Goal: Task Accomplishment & Management: Manage account settings

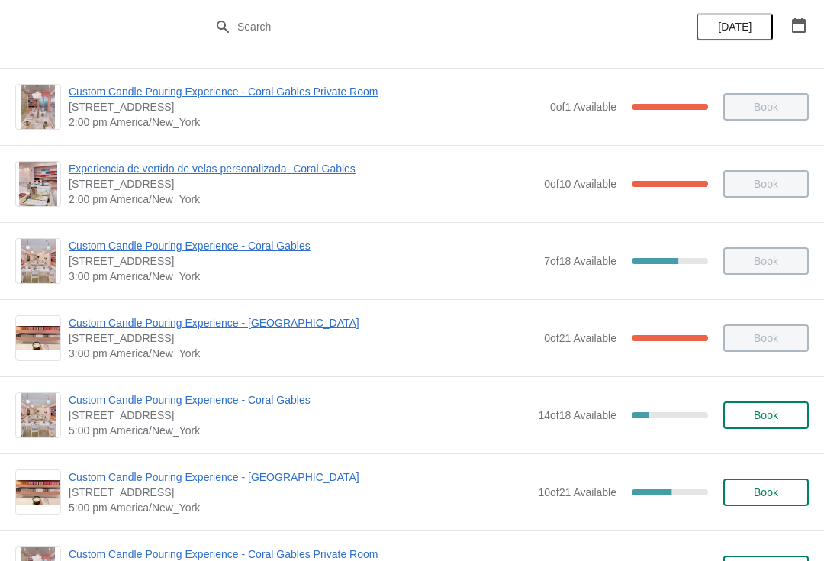
scroll to position [534, 0]
click at [104, 484] on span "Custom Candle Pouring Experience - [GEOGRAPHIC_DATA]" at bounding box center [300, 477] width 462 height 15
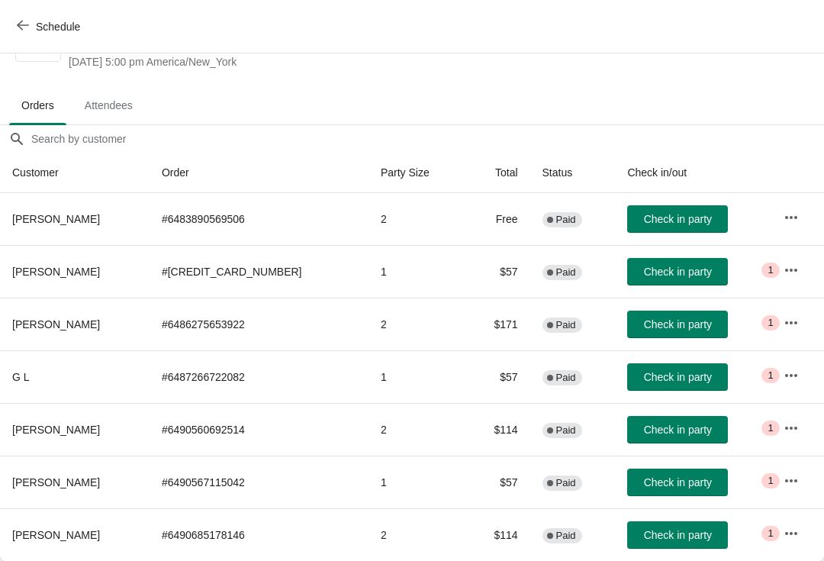
scroll to position [60, 0]
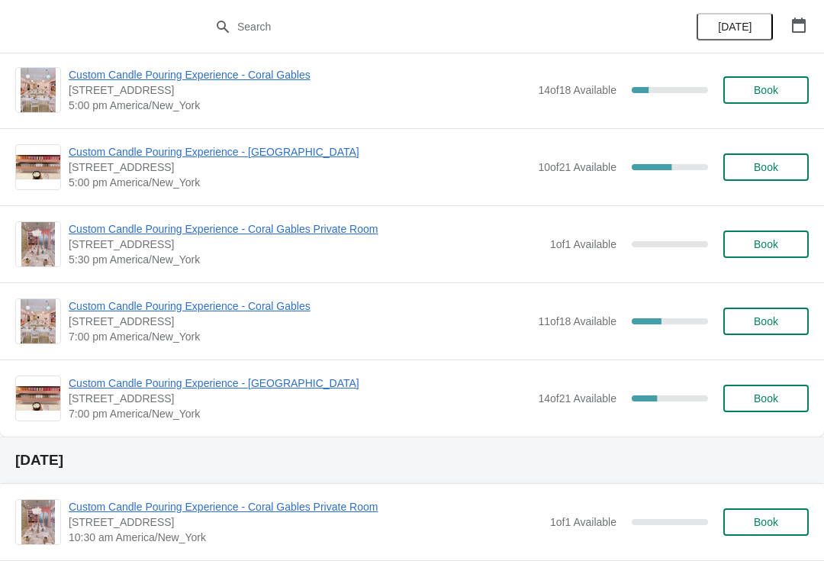
scroll to position [861, 0]
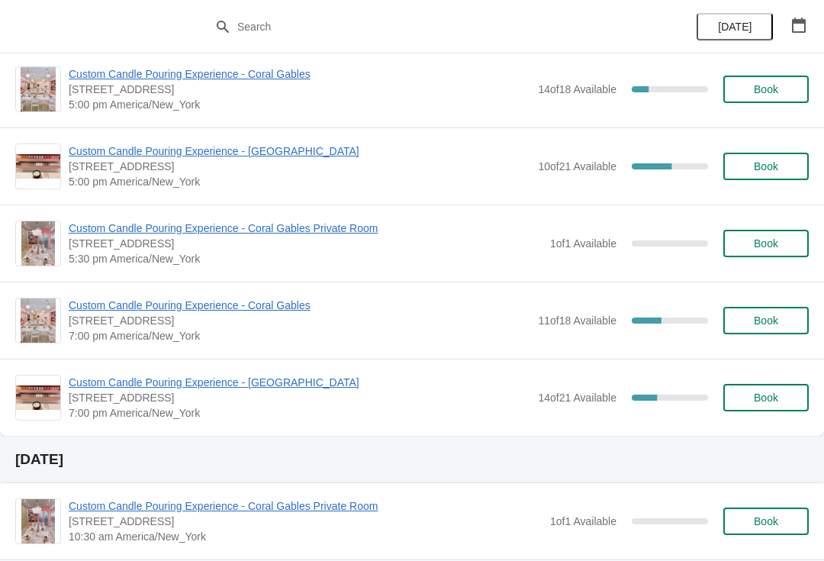
click at [272, 386] on span "Custom Candle Pouring Experience - [GEOGRAPHIC_DATA]" at bounding box center [300, 382] width 462 height 15
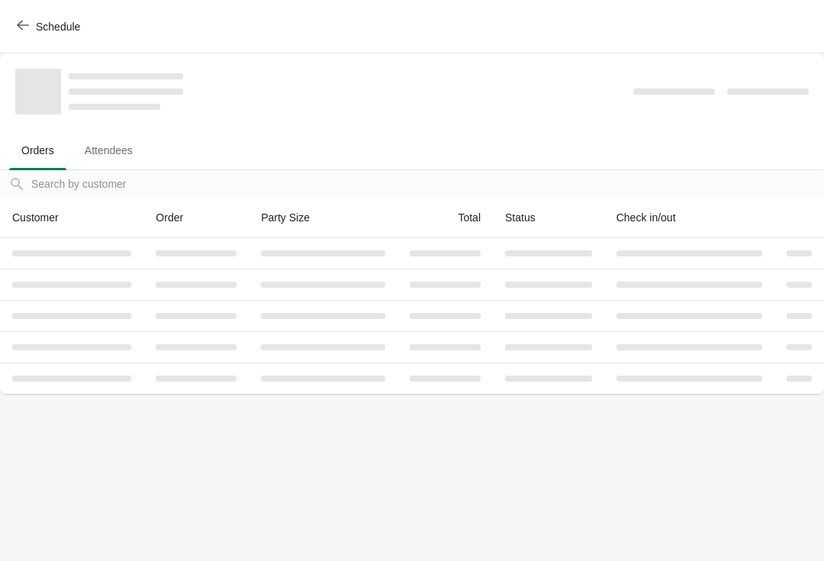
scroll to position [0, 0]
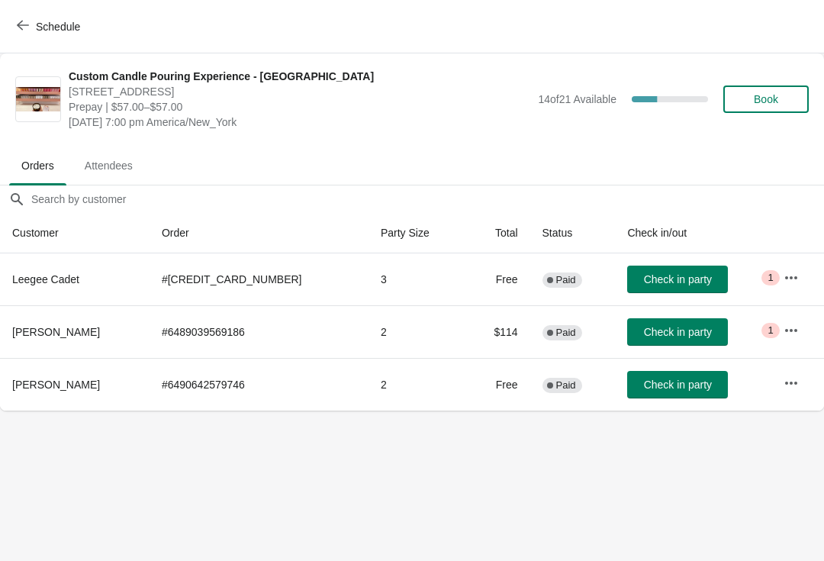
click at [791, 329] on icon "button" at bounding box center [791, 330] width 15 height 15
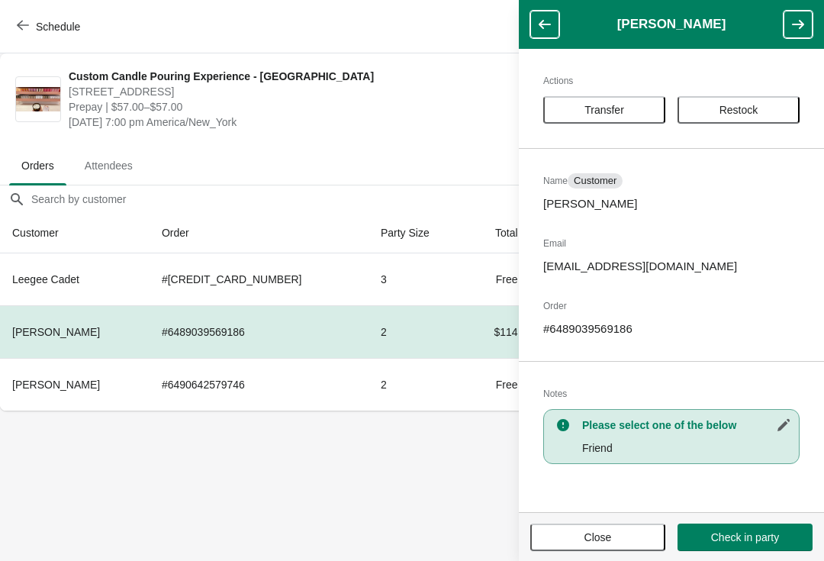
click at [34, 397] on th "[PERSON_NAME]" at bounding box center [75, 384] width 150 height 53
click at [622, 90] on div "Actions Transfer Restock Name Customer [PERSON_NAME] Email [EMAIL_ADDRESS][DOMA…" at bounding box center [671, 280] width 305 height 463
click at [614, 108] on span "Transfer" at bounding box center [605, 110] width 40 height 12
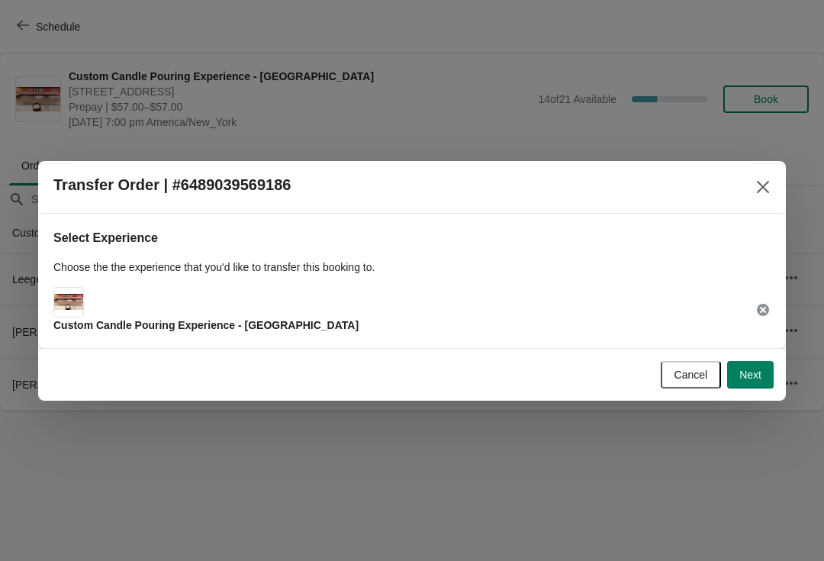
click at [767, 388] on button "Next" at bounding box center [750, 374] width 47 height 27
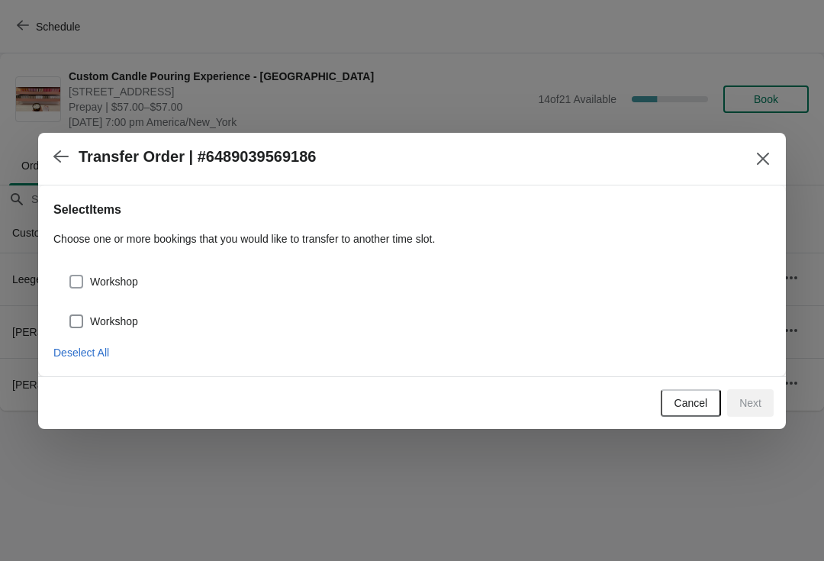
click at [110, 314] on span "Workshop" at bounding box center [114, 321] width 48 height 15
click at [70, 314] on input "Workshop" at bounding box center [69, 314] width 1 height 1
checkbox input "true"
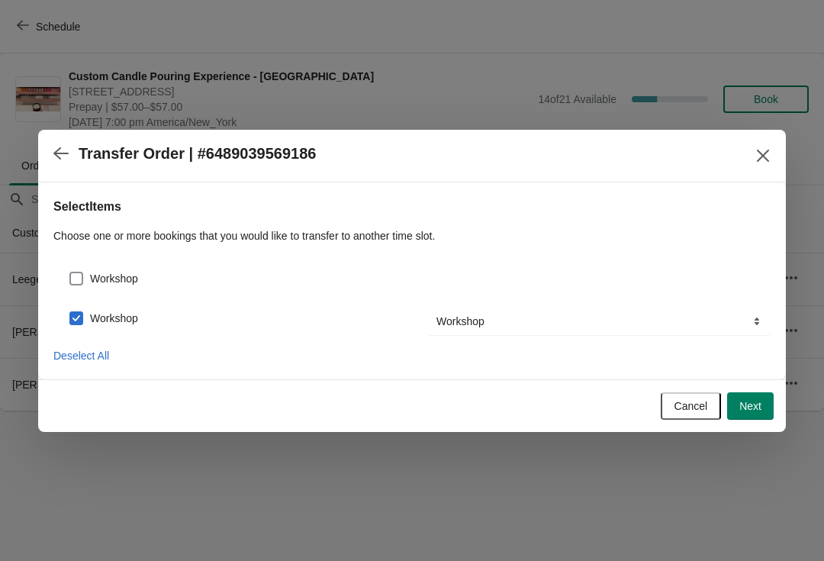
click at [82, 268] on label "Workshop" at bounding box center [103, 278] width 69 height 21
click at [70, 272] on input "Workshop" at bounding box center [69, 272] width 1 height 1
checkbox input "true"
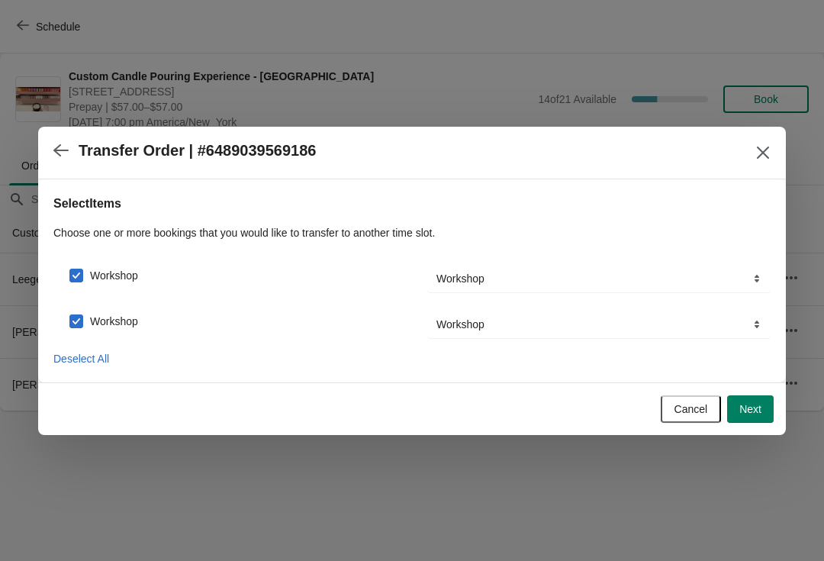
click at [755, 403] on span "Next" at bounding box center [751, 409] width 22 height 12
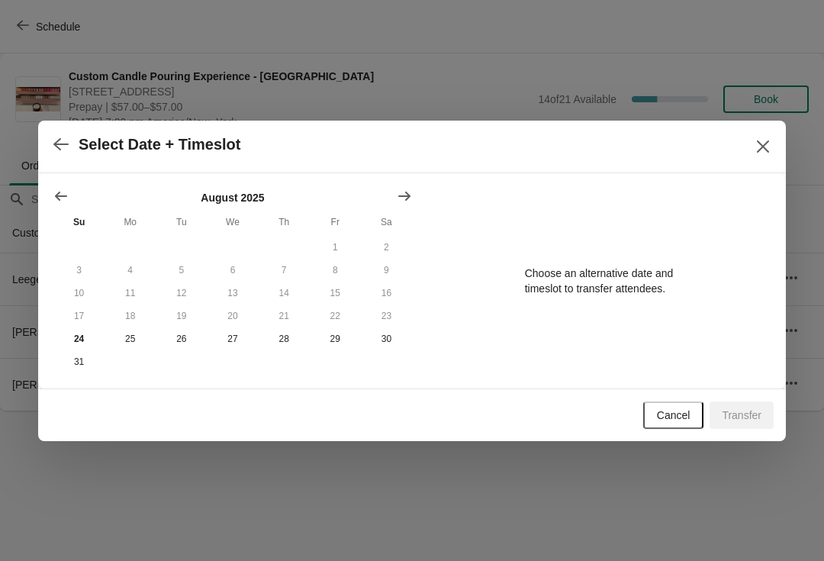
click at [406, 189] on icon "Show next month, September 2025" at bounding box center [404, 196] width 15 height 15
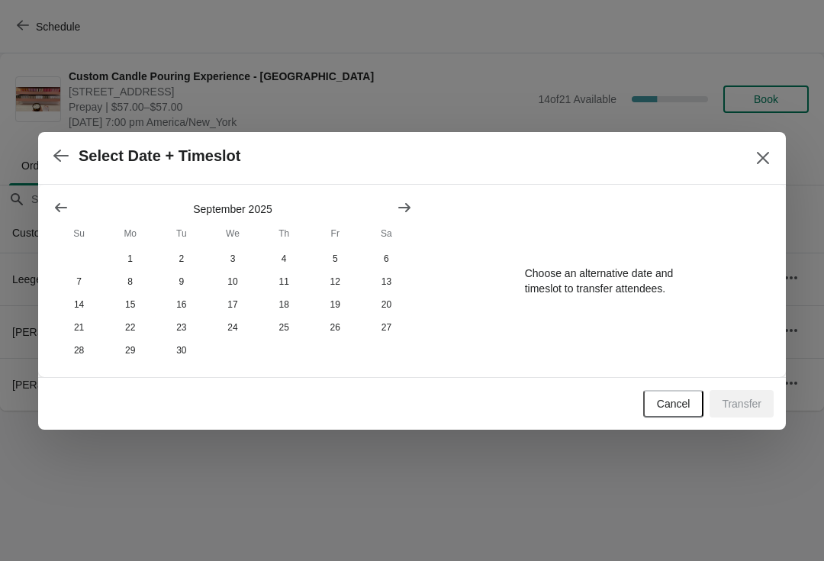
click at [56, 205] on icon "Show previous month, August 2025" at bounding box center [61, 207] width 12 height 9
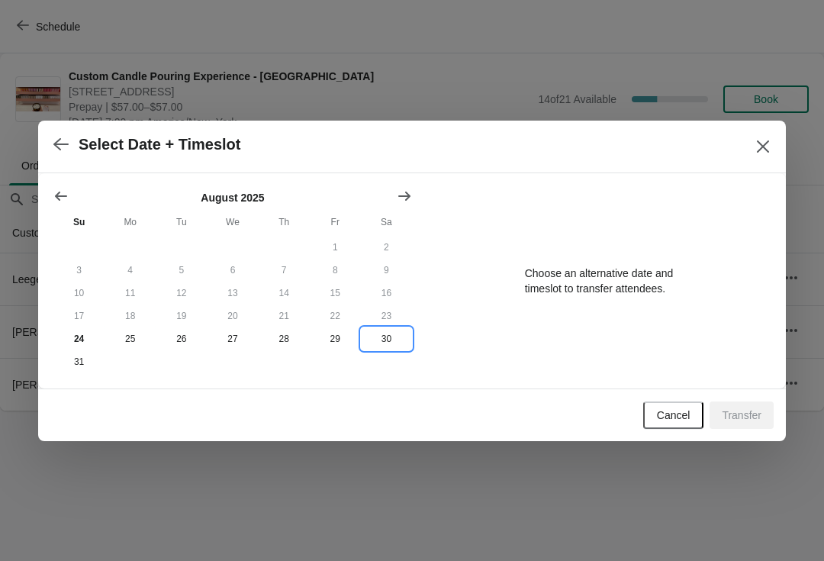
click at [385, 348] on button "30" at bounding box center [386, 338] width 51 height 23
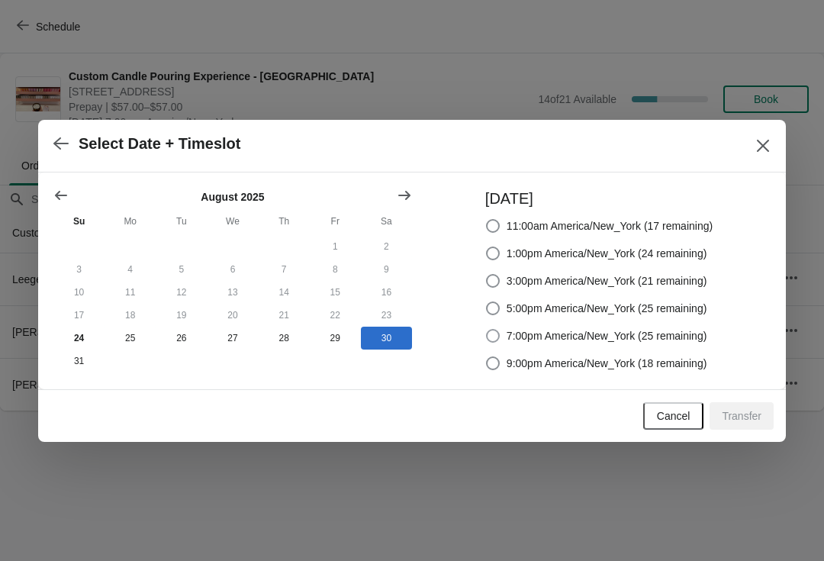
click at [694, 339] on span "7:00pm America/New_York (25 remaining)" at bounding box center [607, 335] width 201 height 15
click at [487, 330] on input "7:00pm America/New_York (25 remaining)" at bounding box center [486, 329] width 1 height 1
radio input "true"
click at [753, 422] on span "Transfer" at bounding box center [742, 416] width 40 height 12
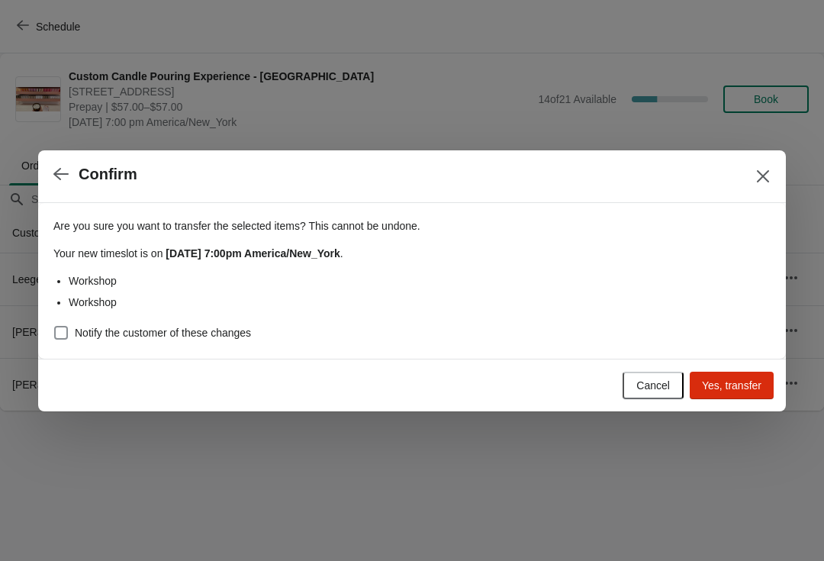
click at [204, 327] on span "Notify the customer of these changes" at bounding box center [163, 332] width 176 height 15
click at [55, 327] on input "Notify the customer of these changes" at bounding box center [54, 326] width 1 height 1
checkbox input "true"
click at [746, 387] on span "Yes, transfer" at bounding box center [732, 385] width 60 height 12
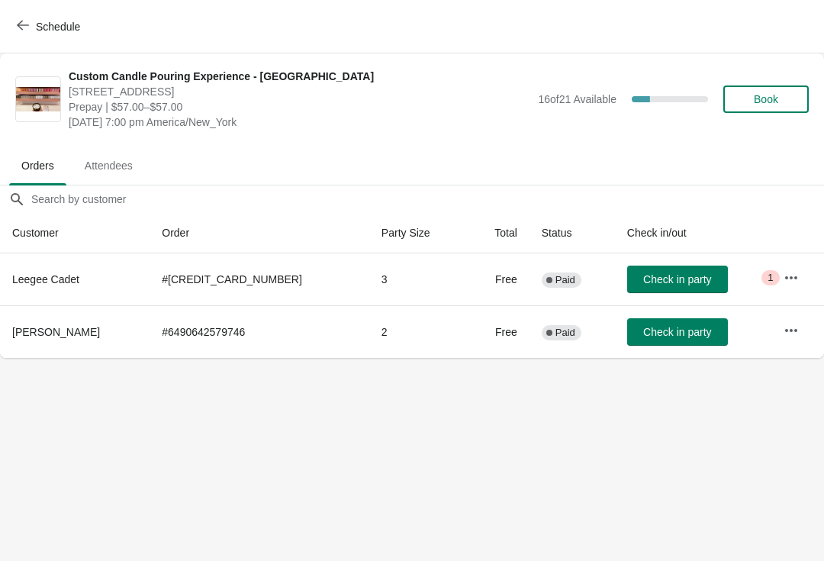
click at [85, 29] on button "Schedule" at bounding box center [50, 26] width 85 height 27
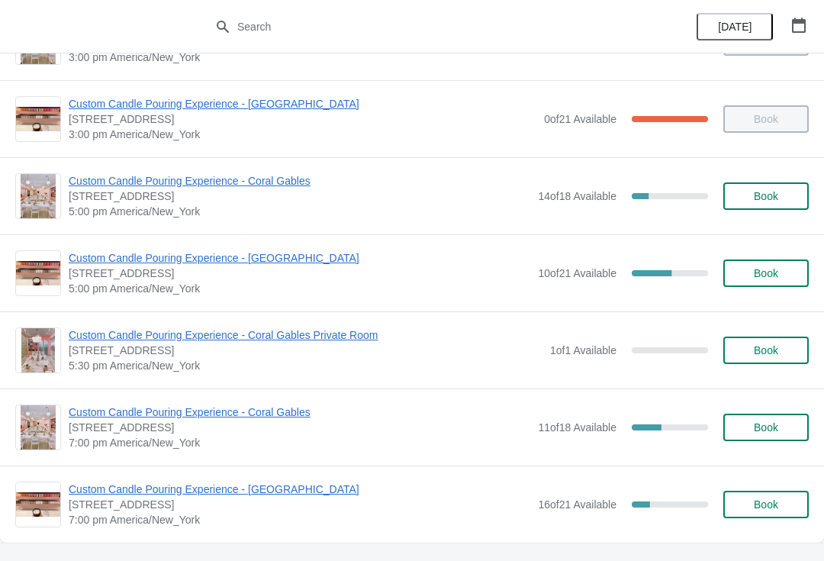
scroll to position [750, 0]
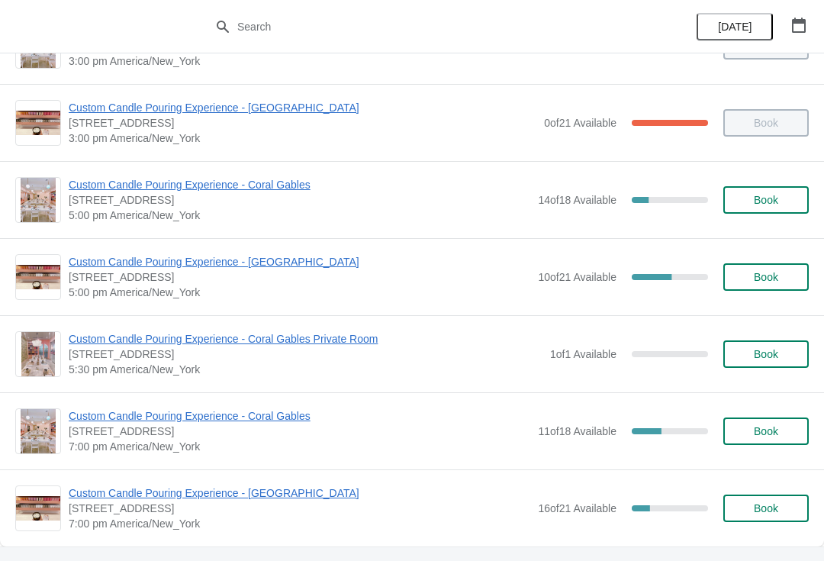
click at [295, 267] on span "Custom Candle Pouring Experience - [GEOGRAPHIC_DATA]" at bounding box center [300, 261] width 462 height 15
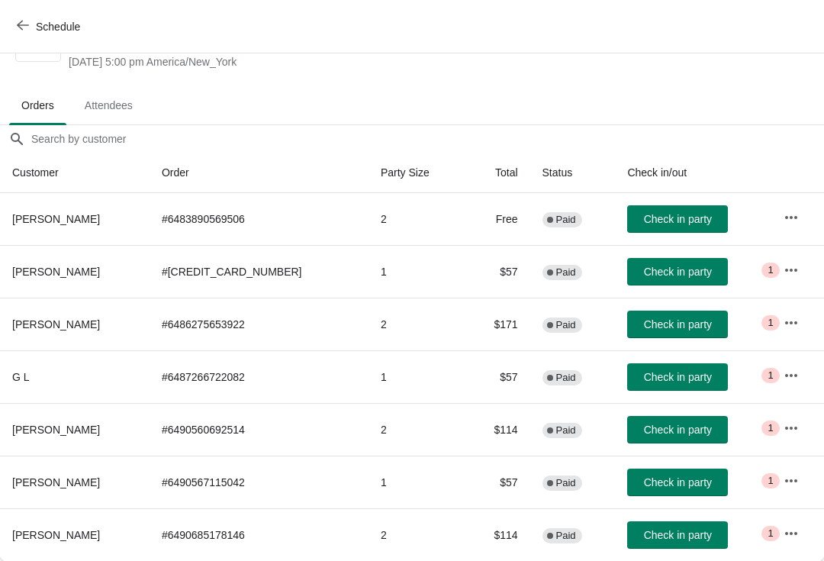
scroll to position [60, 0]
click at [44, 52] on div "Schedule" at bounding box center [412, 26] width 824 height 53
click at [27, 37] on button "Schedule" at bounding box center [50, 26] width 85 height 27
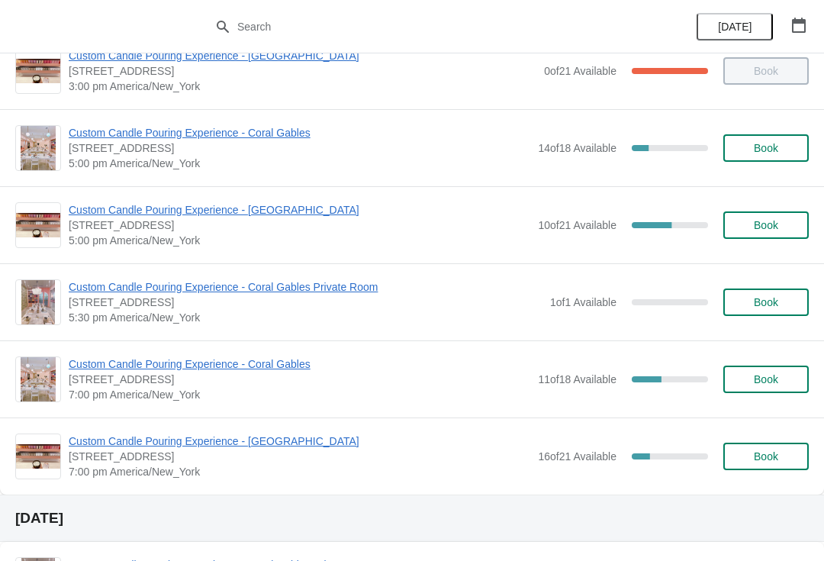
scroll to position [839, 0]
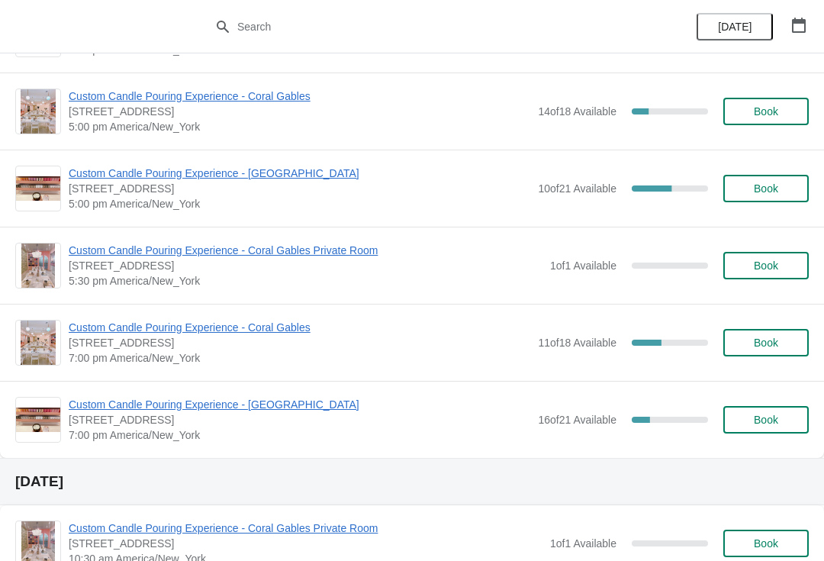
click at [250, 333] on span "Custom Candle Pouring Experience - Coral Gables" at bounding box center [300, 327] width 462 height 15
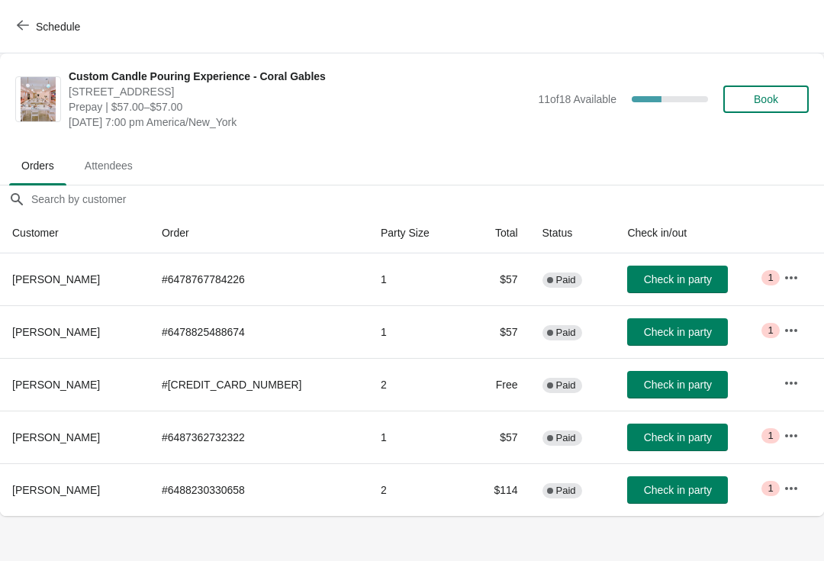
click at [73, 39] on button "Schedule" at bounding box center [50, 26] width 85 height 27
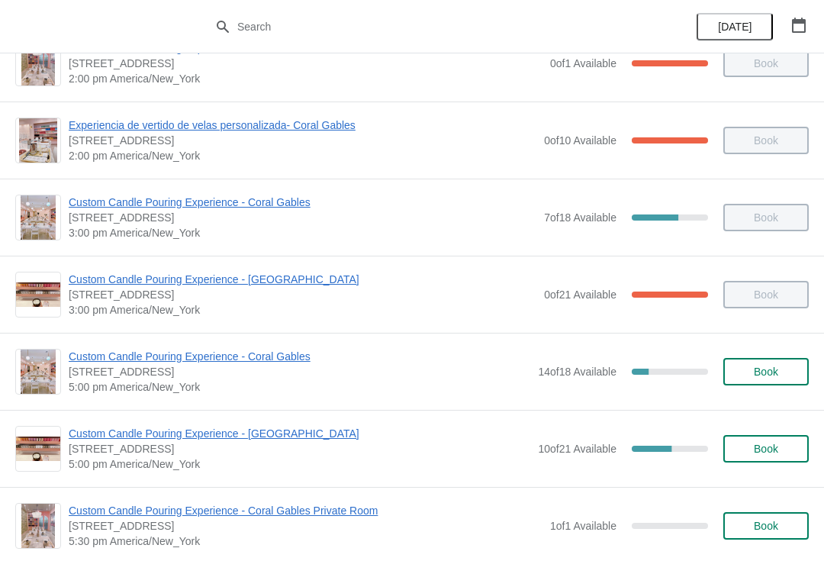
scroll to position [585, 0]
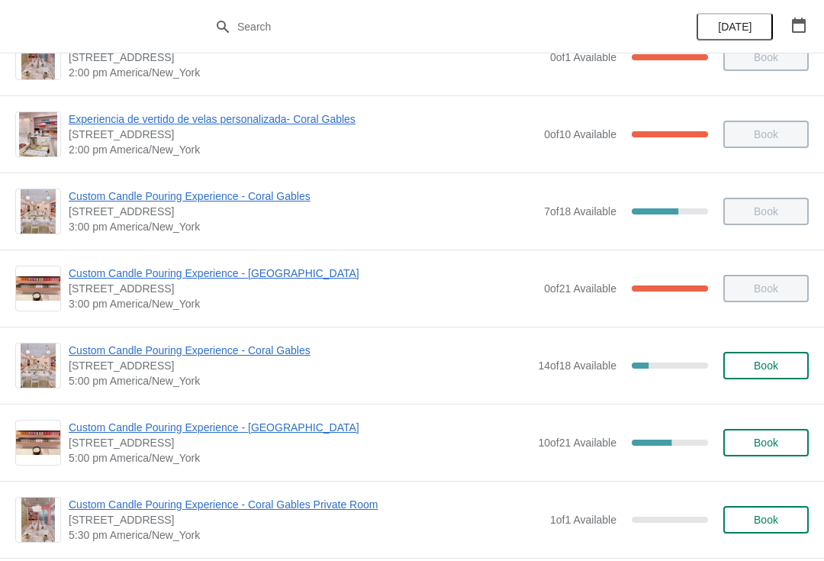
click at [274, 340] on div "Custom Candle Pouring Experience - Coral Gables [STREET_ADDRESS] 5:00 pm Americ…" at bounding box center [412, 365] width 824 height 77
click at [259, 355] on span "Custom Candle Pouring Experience - Coral Gables" at bounding box center [300, 350] width 462 height 15
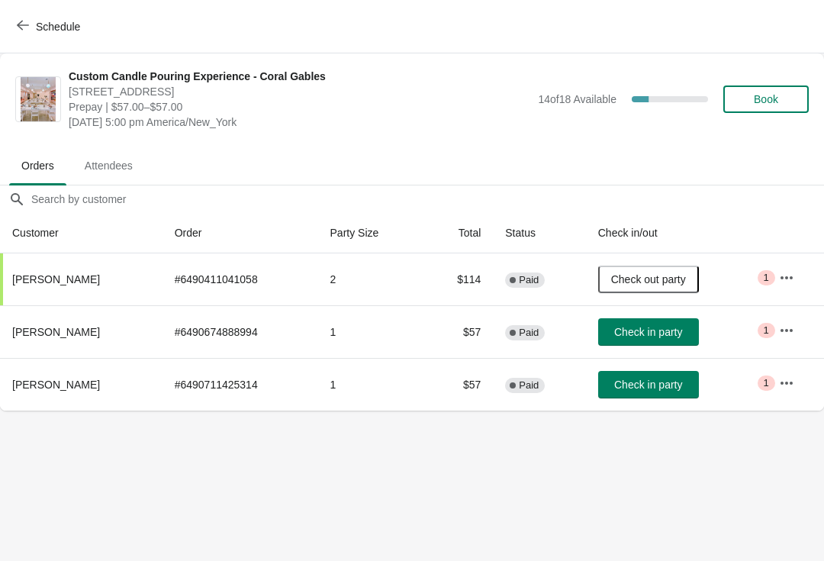
click at [31, 34] on button "Schedule" at bounding box center [50, 26] width 85 height 27
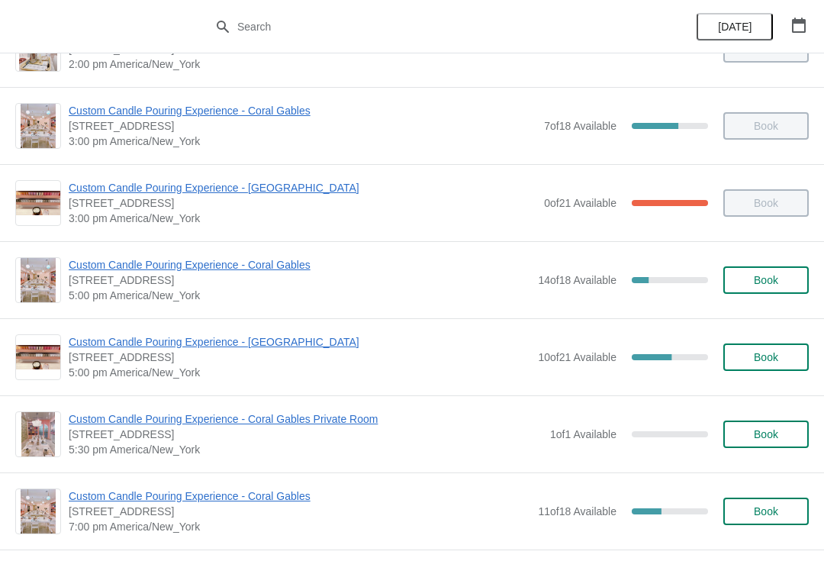
scroll to position [666, 0]
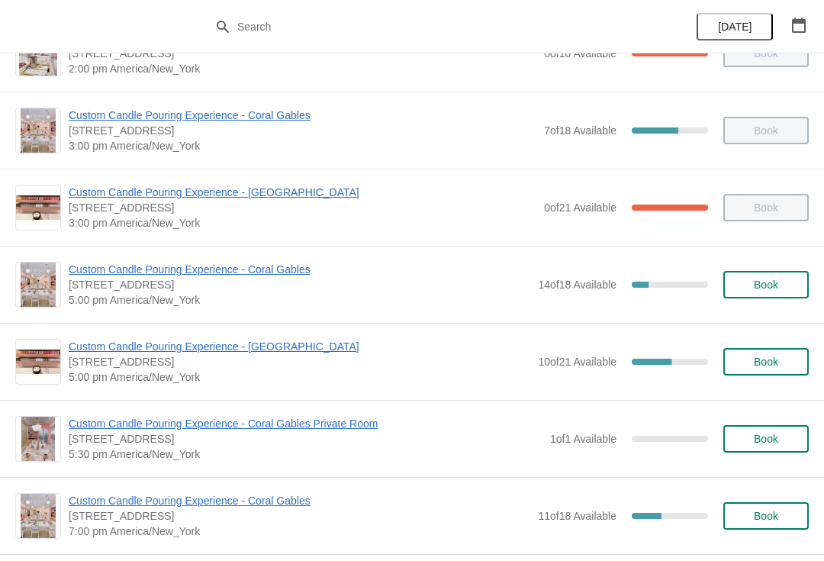
click at [83, 343] on span "Custom Candle Pouring Experience - [GEOGRAPHIC_DATA]" at bounding box center [300, 346] width 462 height 15
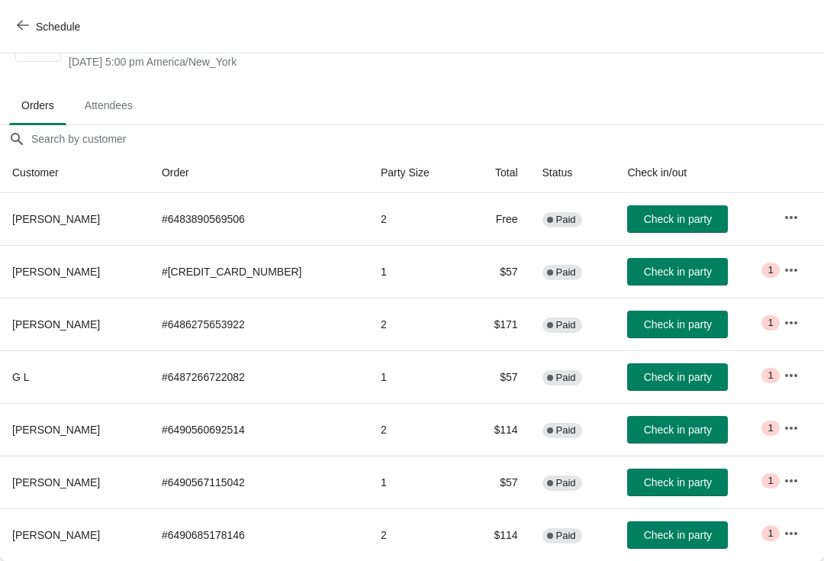
scroll to position [60, 0]
click at [632, 548] on button "Check in party" at bounding box center [677, 534] width 101 height 27
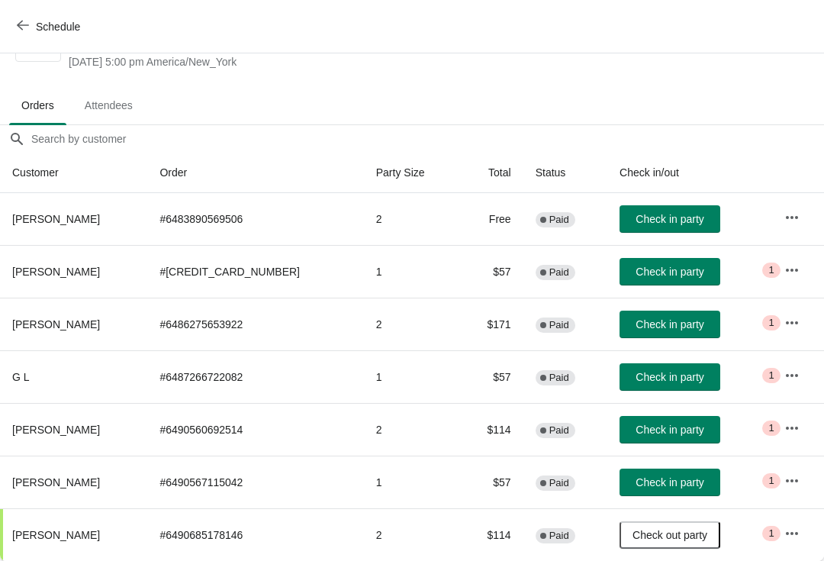
click at [636, 327] on span "Check in party" at bounding box center [670, 324] width 68 height 12
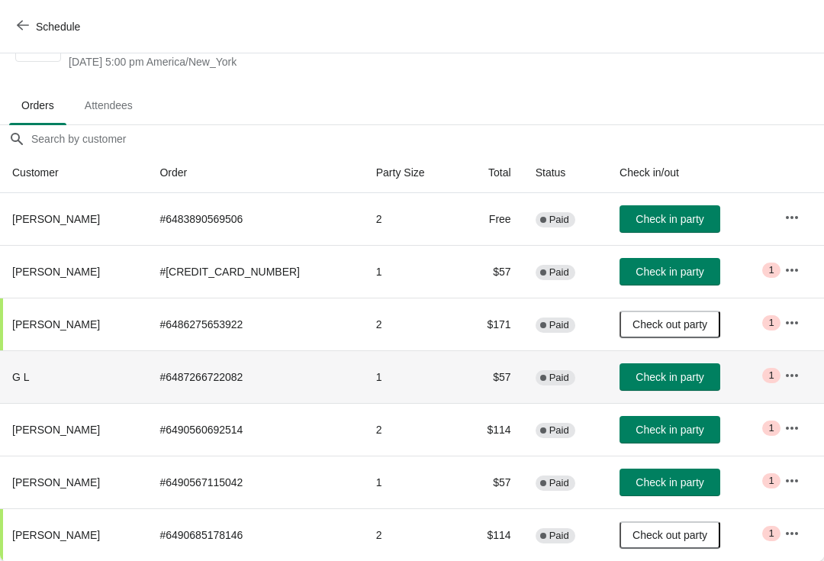
click at [640, 389] on button "Check in party" at bounding box center [670, 376] width 101 height 27
click at [632, 269] on span "Check in party" at bounding box center [670, 272] width 76 height 12
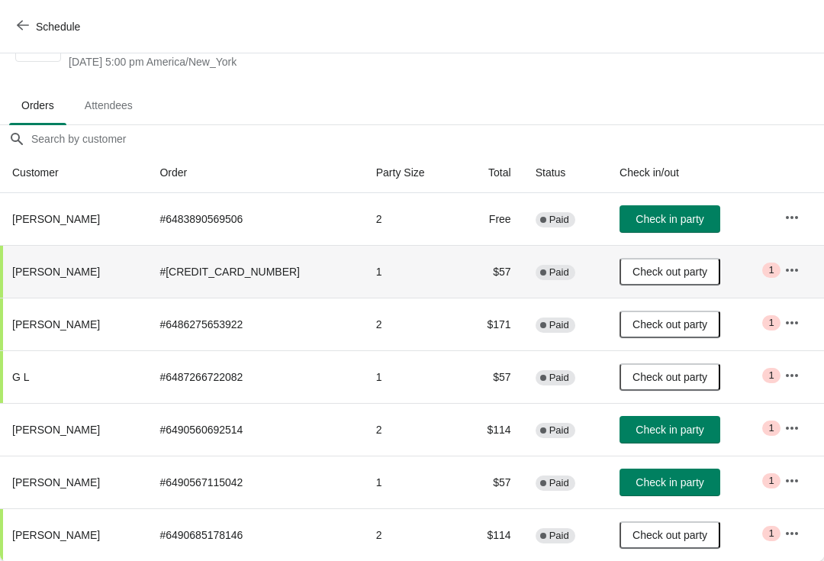
click at [628, 417] on button "Check in party" at bounding box center [670, 429] width 101 height 27
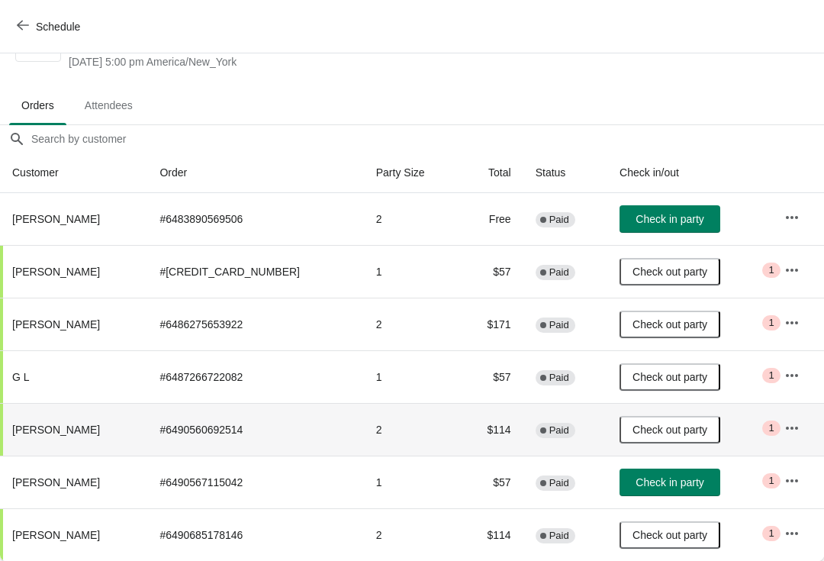
click at [611, 201] on td "Check in party" at bounding box center [689, 219] width 165 height 52
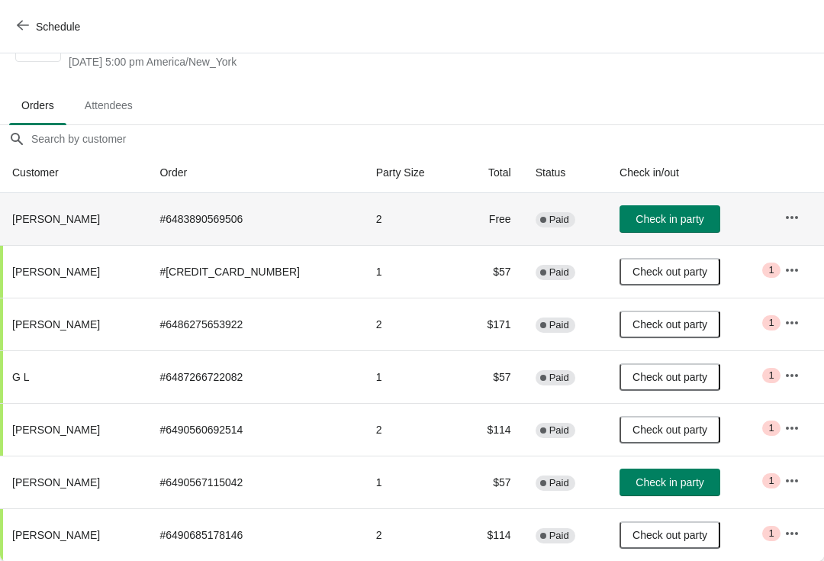
click at [638, 495] on button "Check in party" at bounding box center [670, 482] width 101 height 27
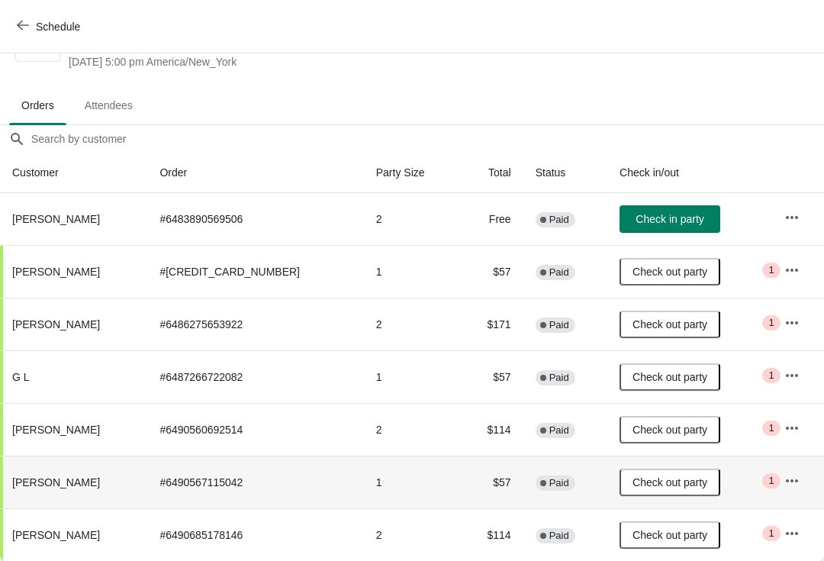
click at [636, 224] on span "Check in party" at bounding box center [670, 219] width 68 height 12
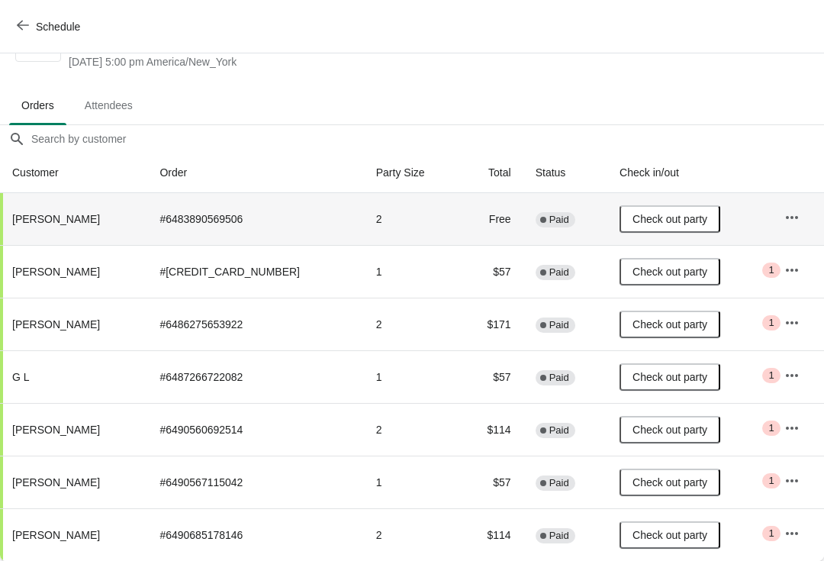
click at [44, 30] on span "Schedule" at bounding box center [58, 27] width 44 height 12
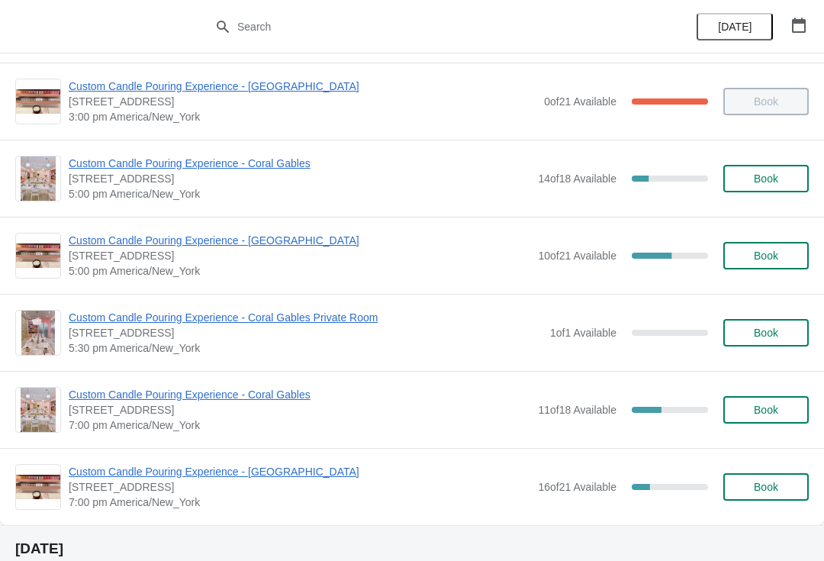
scroll to position [777, 0]
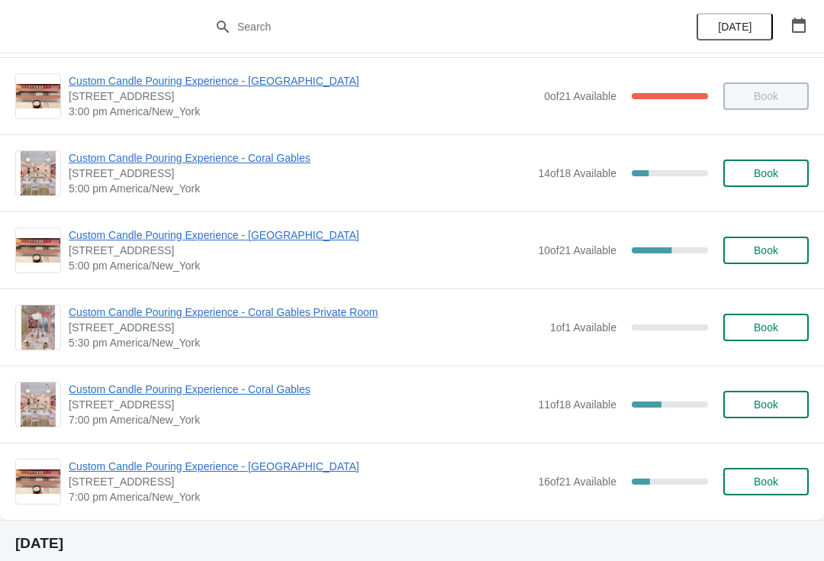
click at [323, 234] on span "Custom Candle Pouring Experience - [GEOGRAPHIC_DATA]" at bounding box center [300, 234] width 462 height 15
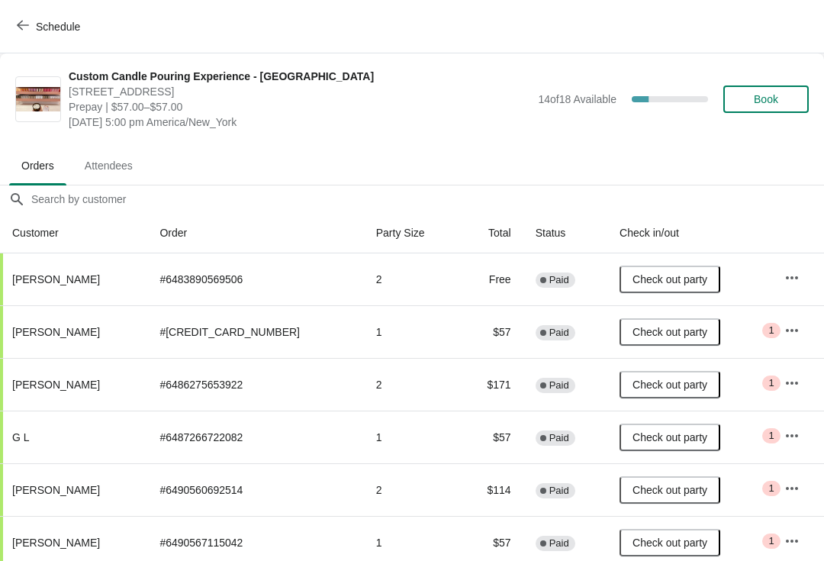
click at [57, 31] on span "Schedule" at bounding box center [58, 27] width 44 height 12
